Goal: Check status

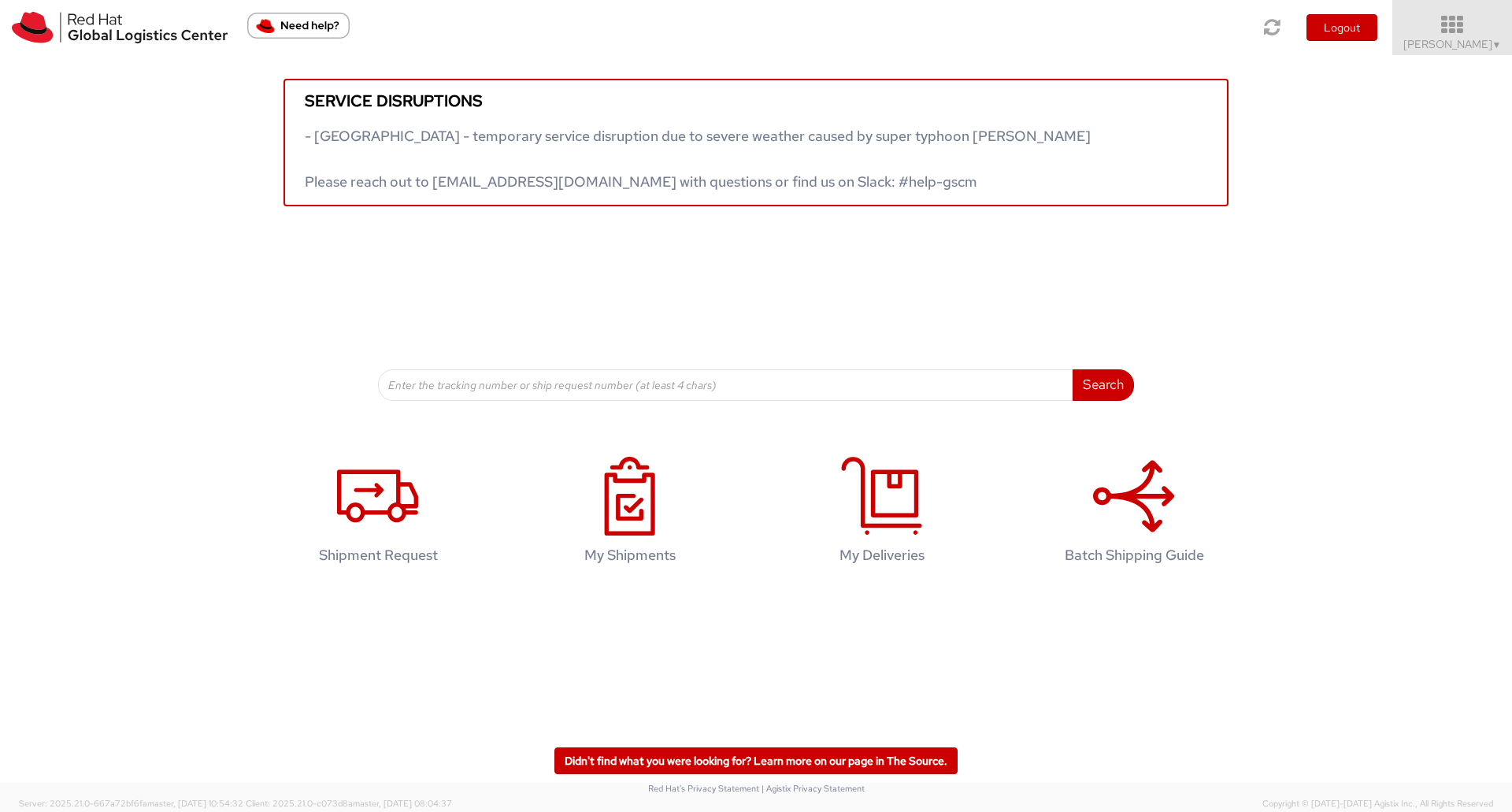
click at [1468, 50] on span "Tyler Radford ▼" at bounding box center [1452, 44] width 99 height 14
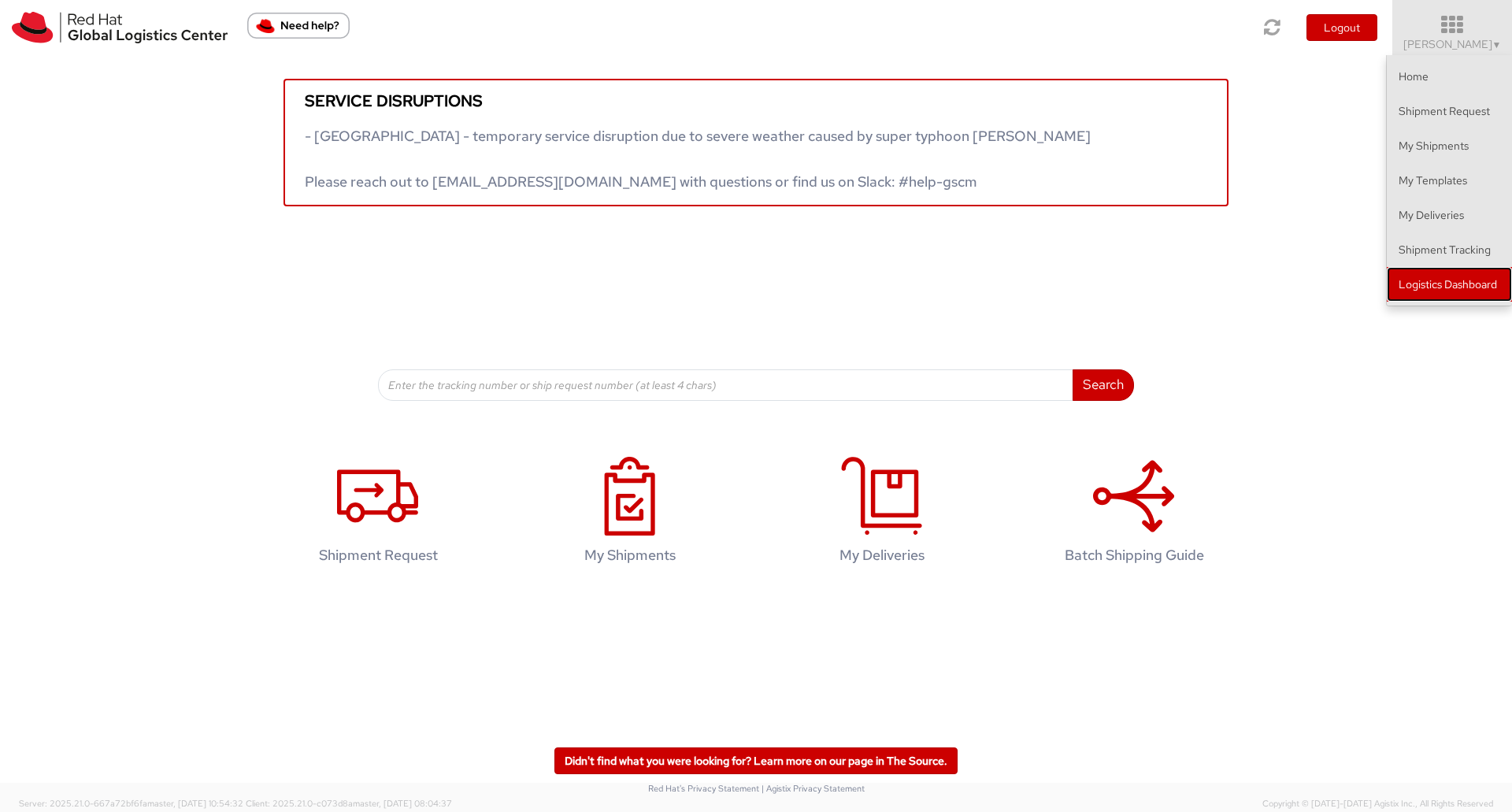
click at [1436, 286] on link "Logistics Dashboard" at bounding box center [1449, 285] width 125 height 35
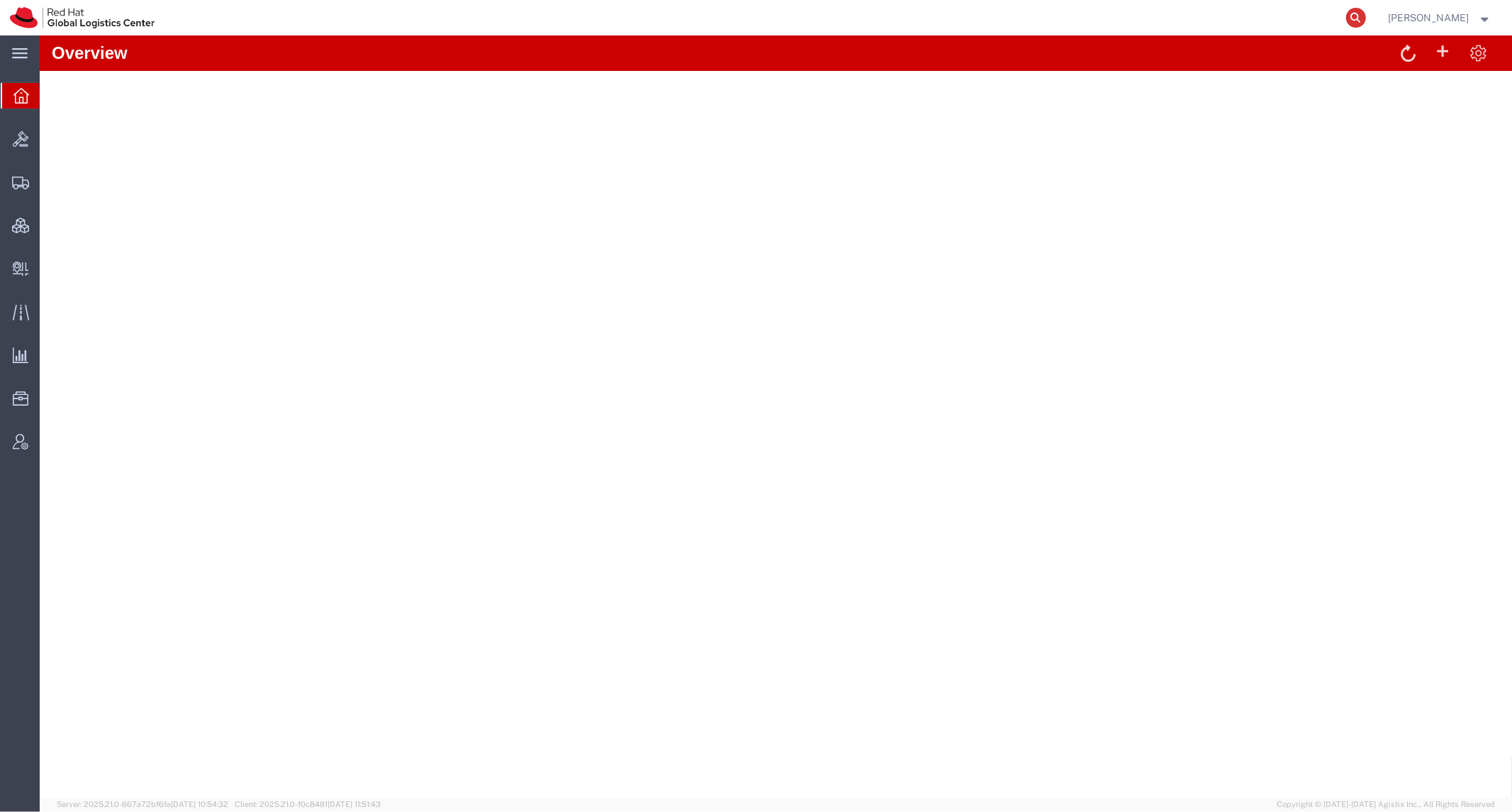
click at [1366, 23] on icon at bounding box center [1356, 18] width 20 height 20
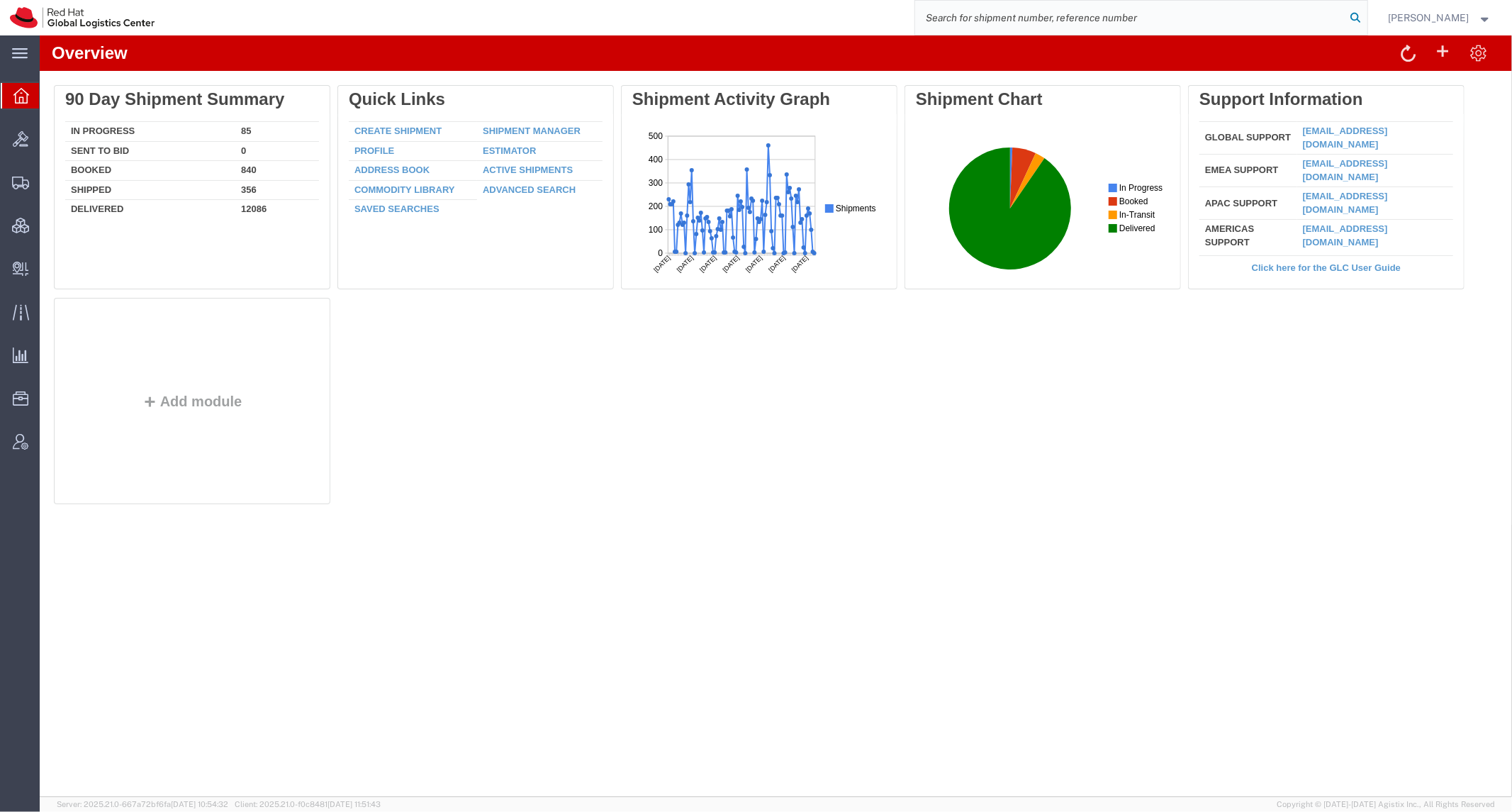
paste input "801387982"
type input "801387982"
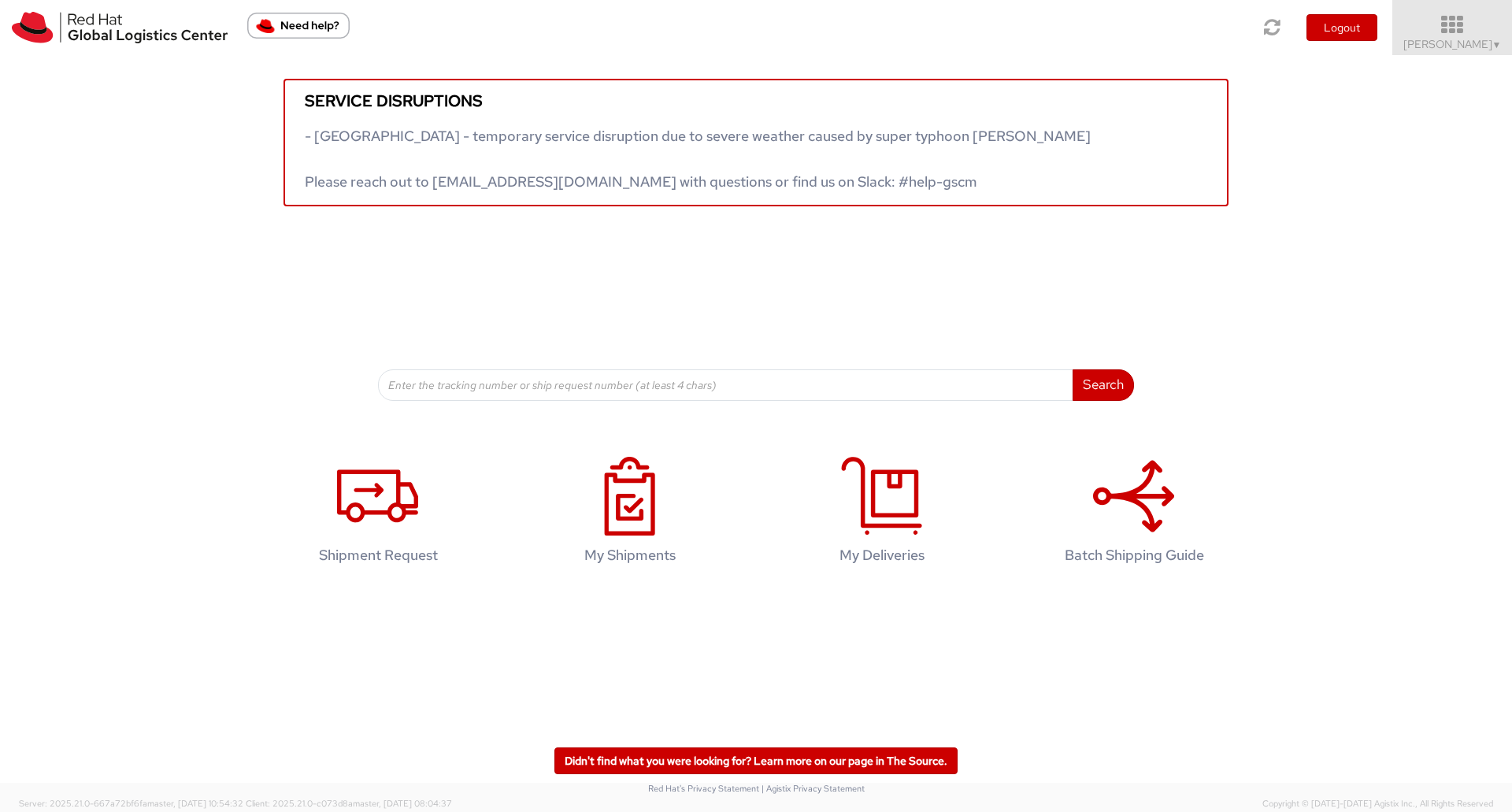
click at [1462, 27] on icon at bounding box center [1452, 25] width 138 height 22
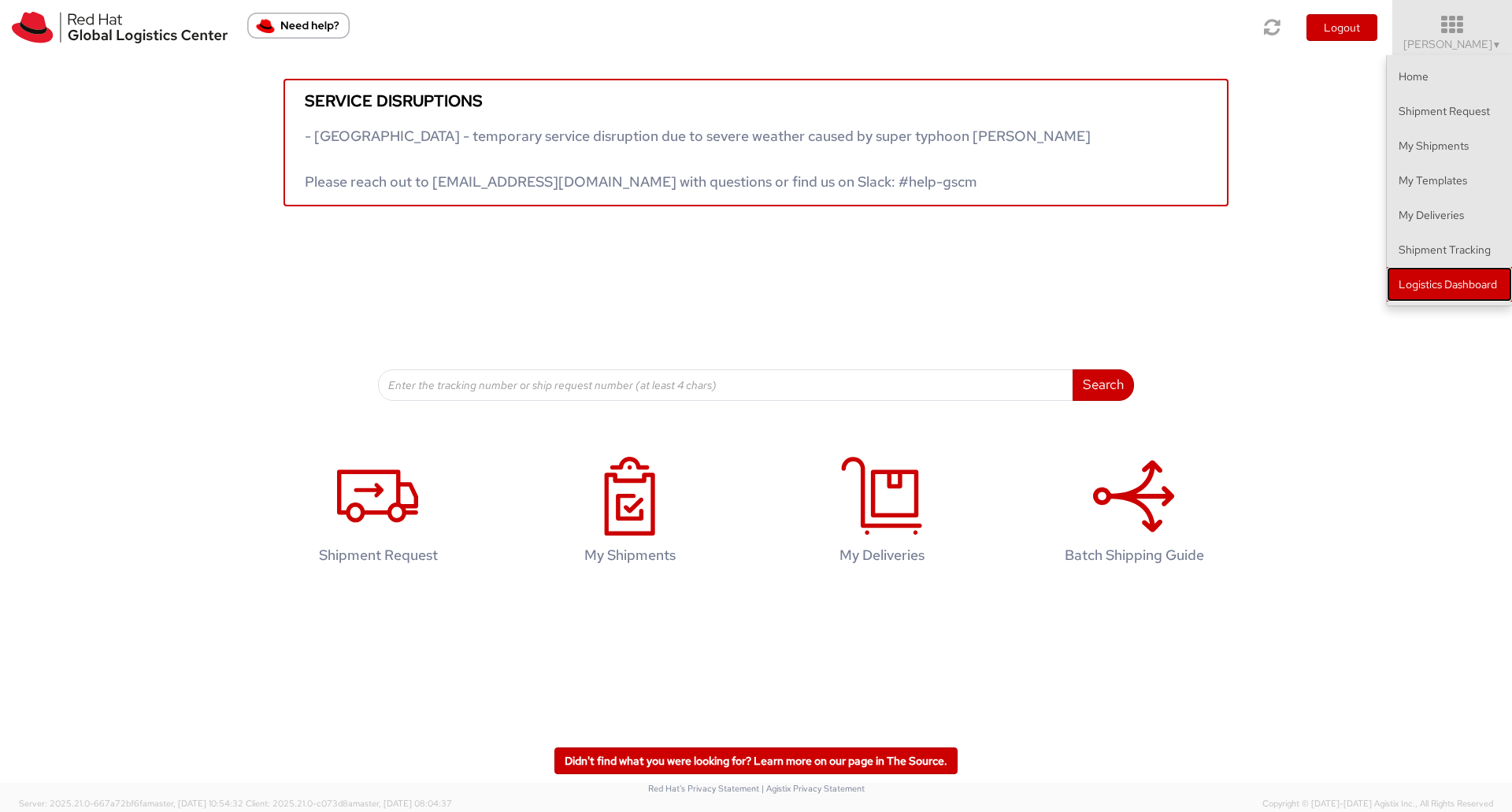
click at [1452, 280] on link "Logistics Dashboard" at bounding box center [1449, 285] width 125 height 35
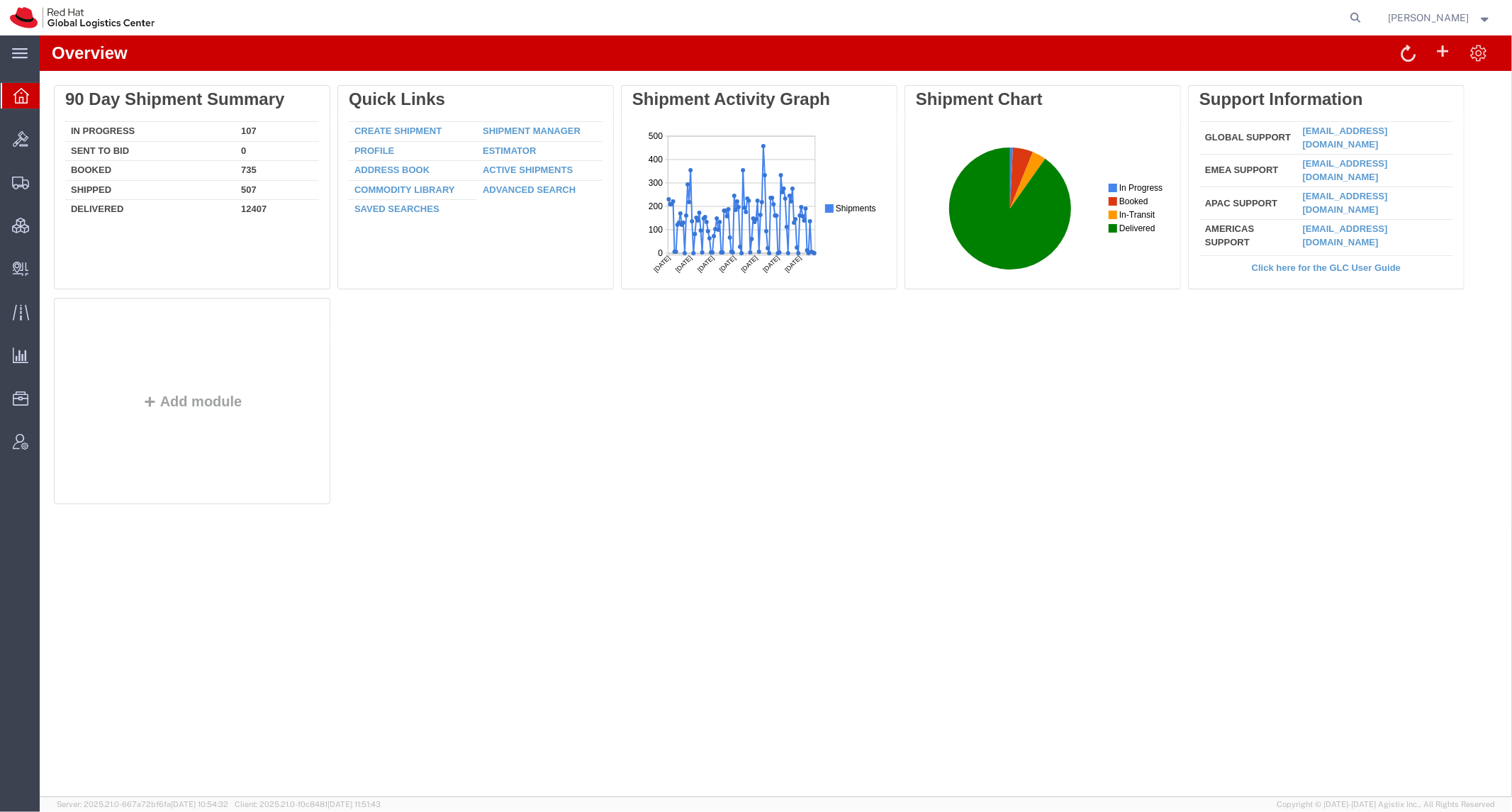
click at [338, 23] on div at bounding box center [766, 18] width 1203 height 35
